Goal: Answer question/provide support: Answer question/provide support

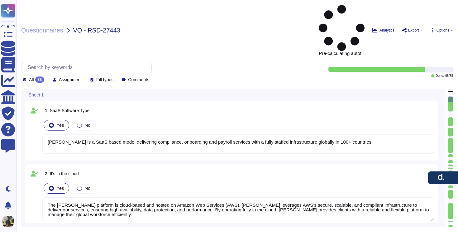
type textarea "[PERSON_NAME] is a SaaS based model delivering compliance, onboarding and payro…"
type textarea "The [PERSON_NAME] platform is cloud-based and hosted on Amazon Web Services (AW…"
type textarea "[PERSON_NAME] does not have an integration with JDE but does have an open API t…"
type textarea "[PERSON_NAME] has a mobile app available for both iOS and Android devices. The …"
type textarea "[PERSON_NAME] provides robust reporting capabilities that deliver strategic ins…"
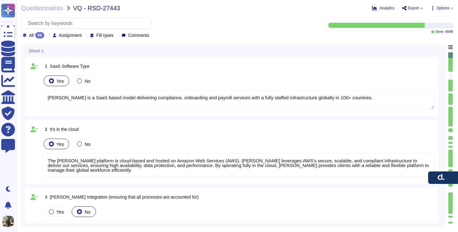
scroll to position [1, 0]
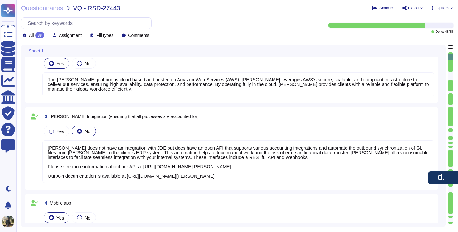
type textarea "[PERSON_NAME] reporting capabilities provide clients with clear visibility and …"
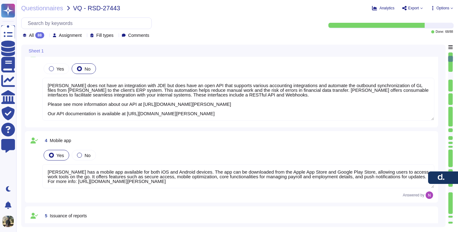
type textarea "Custom fields can be created and managed for employee profiles, allowing for th…"
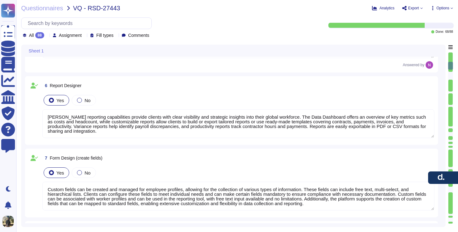
scroll to position [454, 0]
type textarea "This is supported through the [PERSON_NAME] Engage module. Clients can create a…"
type textarea "[PERSON_NAME] does not charge for software upgrades and new features unless it'…"
type textarea "The number of admin users on the [PERSON_NAME] platform is not unlimited. Clien…"
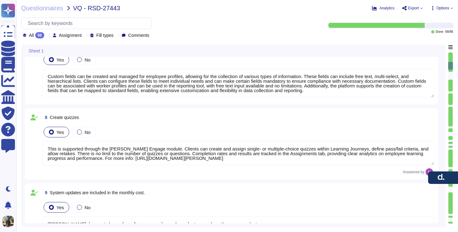
scroll to position [1, 0]
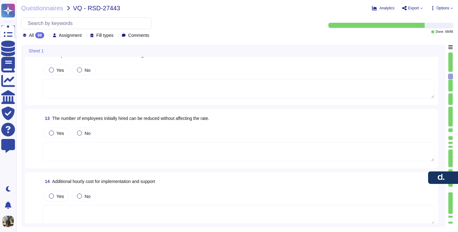
type textarea "Data can be exported in Excel formats (XLS, XLSX) for editing capabilities. Add…"
type textarea "[PERSON_NAME] stores all data digitally in secure cloud storage. Personal infor…"
type textarea "There is no 'storage limit' within [PERSON_NAME] platform nor do we offer stora…"
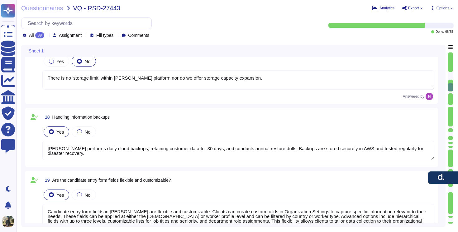
type textarea "[PERSON_NAME] performs daily cloud backups, retaining customer data for 30 days…"
type textarea "Candidate entry form fields in [PERSON_NAME] are flexible and customizable. Cli…"
type textarea "[PERSON_NAME] serves a wide range of clients, including major companies like Re…"
type textarea "[PERSON_NAME] follows strong information security practices designed to protect…"
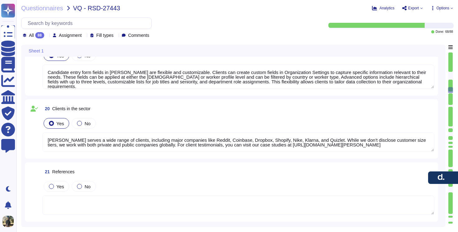
type textarea "Clients do not need a VPN to remotely access the [PERSON_NAME] platform. As a c…"
type textarea "MFA/2FA is enable for [PERSON_NAME] services, please check: [URL][DOMAIN_NAME][…"
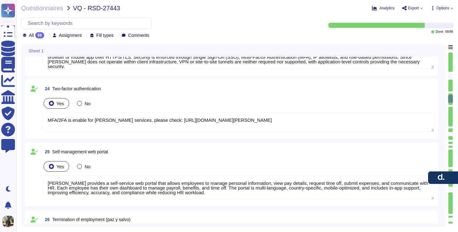
type textarea "[PERSON_NAME] provides a self-service web portal that allows employees to manag…"
type textarea "[PERSON_NAME] provides official termination and offboarding capabilities across…"
type textarea "[PERSON_NAME] supports comprehensive induction record tracking through [PERSON_…"
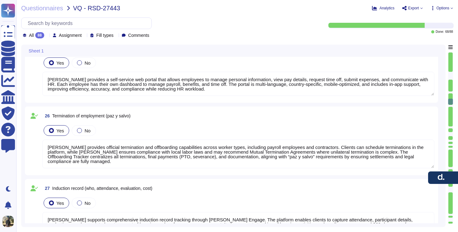
type textarea "[PERSON_NAME] reports are designed to be intuitive and easy to use. Clients can…"
type textarea "[PERSON_NAME] Payroll Module is a global payroll solution built to simplify and…"
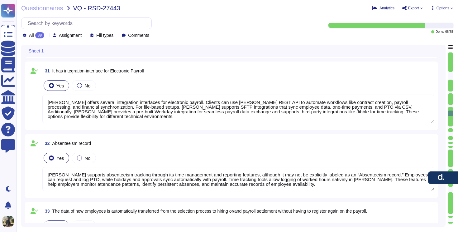
type textarea "[PERSON_NAME] offers several integration interfaces for electronic payroll. Cli…"
type textarea "[PERSON_NAME] supports absenteeism tracking through its time management and rep…"
type textarea "[PERSON_NAME] supports this automation for clients using its Applicant Tracking…"
type textarea "[PERSON_NAME] Global Payroll service includes the calculation of withholding ta…"
type textarea "[PERSON_NAME] Global Payroll ensures accurate allocation of cost centers based …"
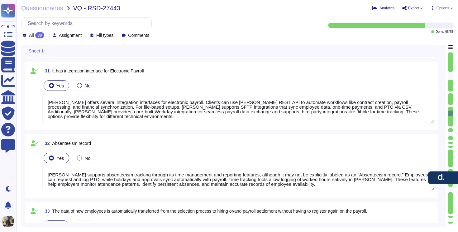
type textarea "[PERSON_NAME] Global Payroll supports assigning multiple cost centers per emplo…"
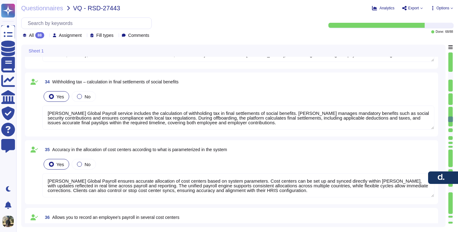
type textarea "[PERSON_NAME] correctly calculates provisions for social benefits as part of ou…"
type textarea "[PERSON_NAME] manages mandatory benefits, while clients can offer additional be…"
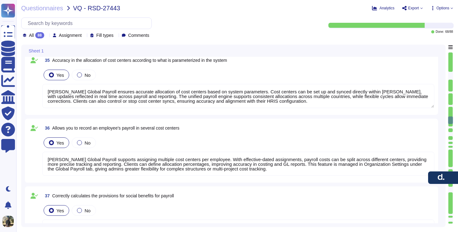
scroll to position [2217, 0]
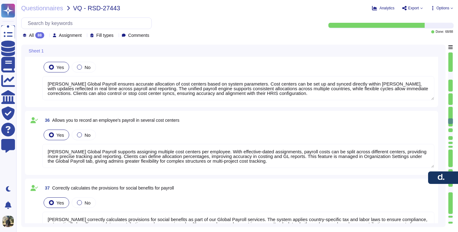
type textarea "The [PERSON_NAME] platform provides tools to track PTO, including vacation, sic…"
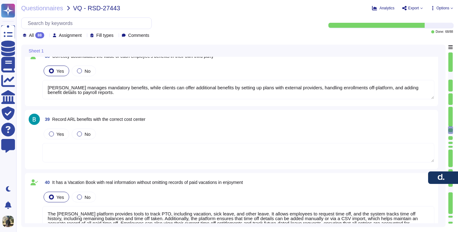
type textarea "[PERSON_NAME] maintains records of employee affiliations with different adminis…"
type textarea "[PERSON_NAME] properly controls payroll and payroll deductions through an autom…"
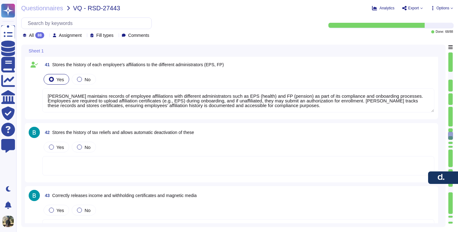
type textarea "[PERSON_NAME] Global Payroll system correctly settles vacations without duplica…"
type textarea "When the payroll event is locked for changes, other users are not allowed to ma…"
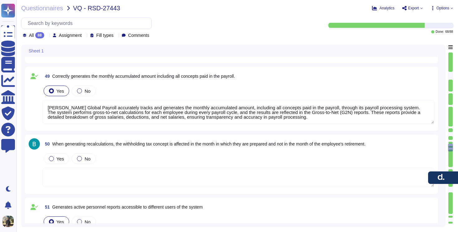
type textarea "[PERSON_NAME] Global Payroll accurately tracks and generates the monthly accumu…"
type textarea "[PERSON_NAME] generates active personnel reports that are accessible to differe…"
type textarea "[PERSON_NAME] supports compliance with Law 1393 of 2010 in [GEOGRAPHIC_DATA], w…"
type textarea "[PERSON_NAME] supports mass upload of payroll updates, allowing clients to effi…"
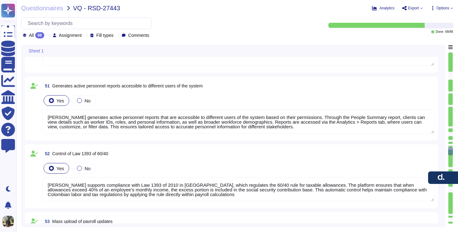
type textarea "[PERSON_NAME] ATS includes AI capabilities to filter and manage CVs, helping st…"
type textarea "[PERSON_NAME] ATS includes a full selection and recruitment module designed to …"
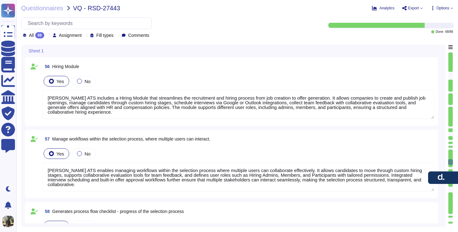
type textarea "[PERSON_NAME] ATS includes a Hiring Module that streamlines the recruitment and…"
type textarea "[PERSON_NAME] ATS enables managing workflows within the selection process where…"
type textarea "[PERSON_NAME] provides clients with tools to generate and track process flow ch…"
type textarea "[PERSON_NAME] ensures a structured step-by-step selection process that allows c…"
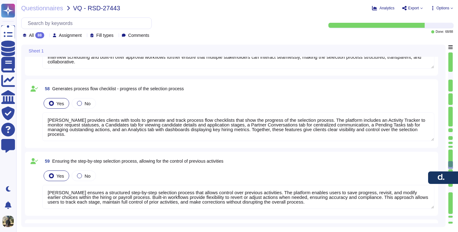
type textarea "[PERSON_NAME] enables clients to create, send, and store digitally signed docum…"
type textarea "[PERSON_NAME] Engage supports training programming through its Learning module,…"
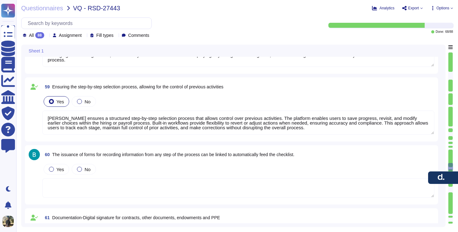
scroll to position [3707, 0]
